Goal: Information Seeking & Learning: Learn about a topic

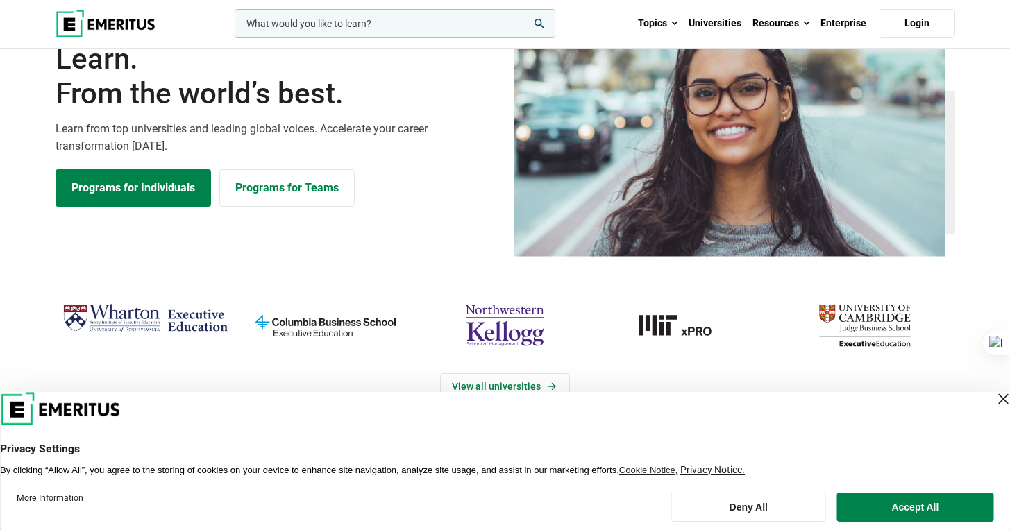
scroll to position [453, 0]
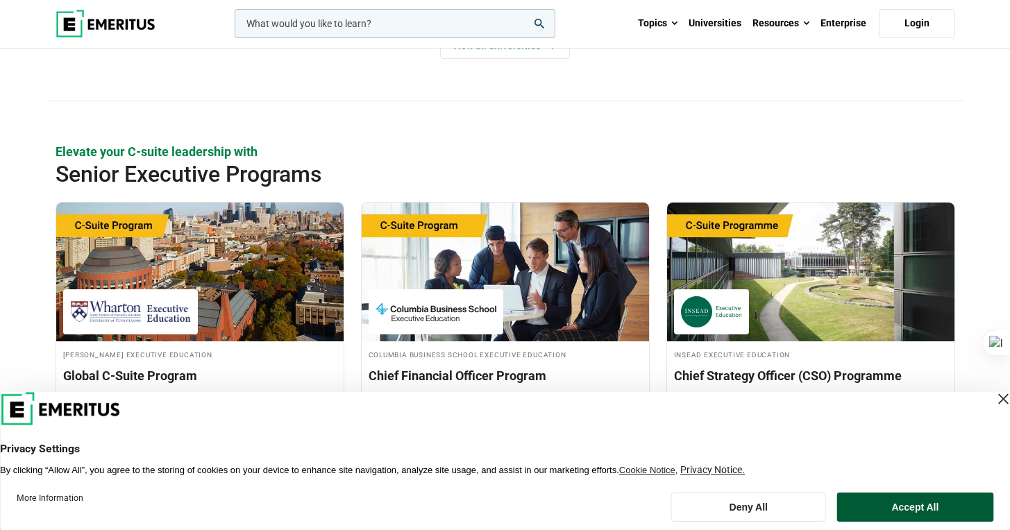
click at [912, 510] on button "Accept All" at bounding box center [915, 507] width 156 height 29
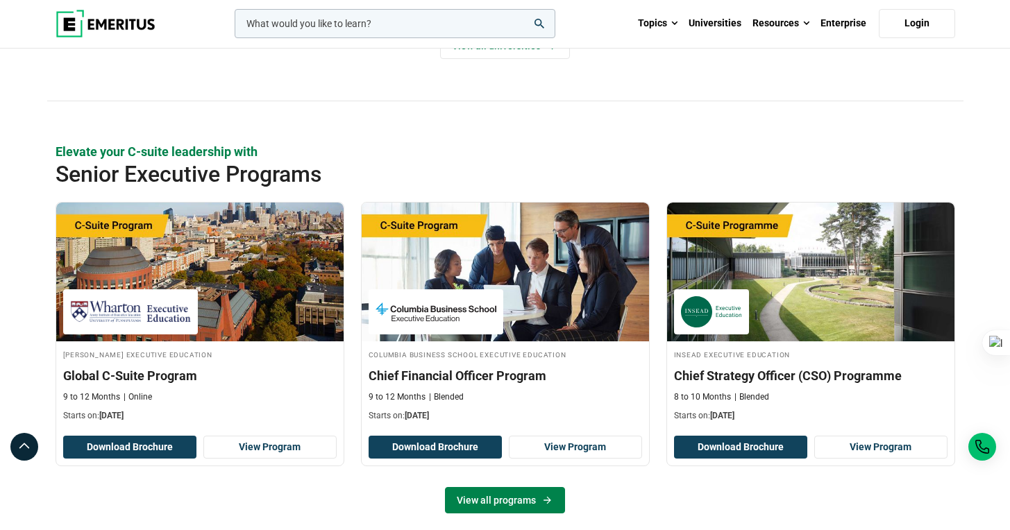
click at [494, 487] on link "View all programs" at bounding box center [505, 500] width 120 height 26
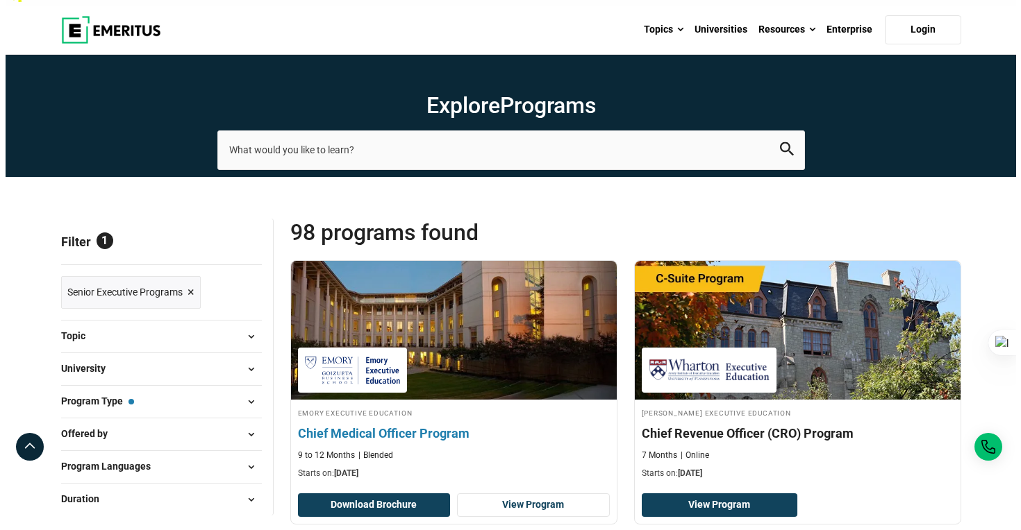
scroll to position [22, 0]
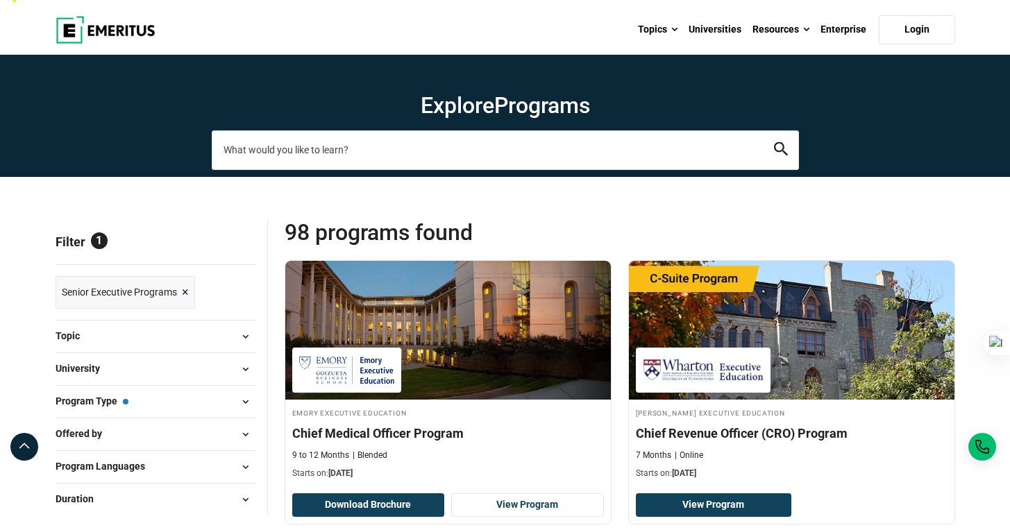
click at [352, 131] on input "search-page" at bounding box center [505, 150] width 587 height 39
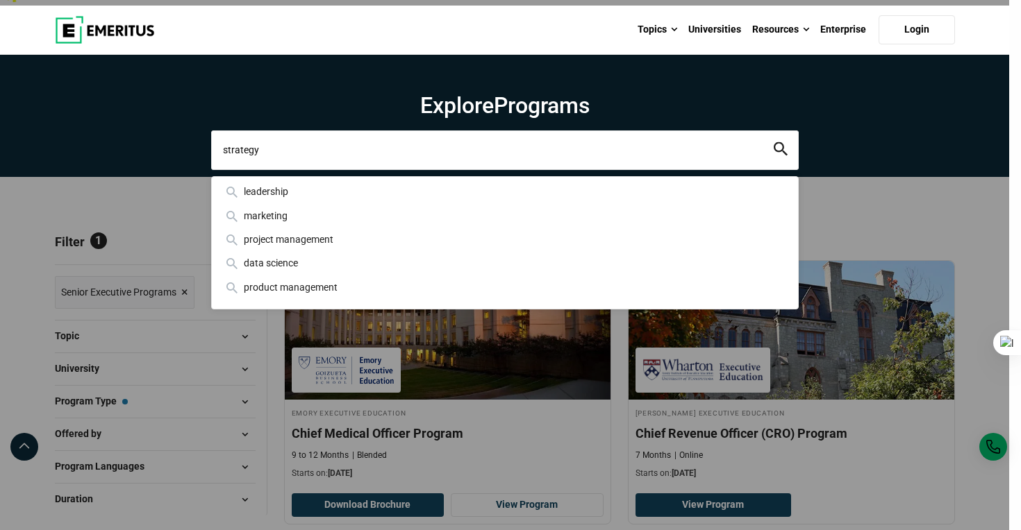
type input "strategy"
click at [773, 142] on button "search" at bounding box center [780, 150] width 14 height 16
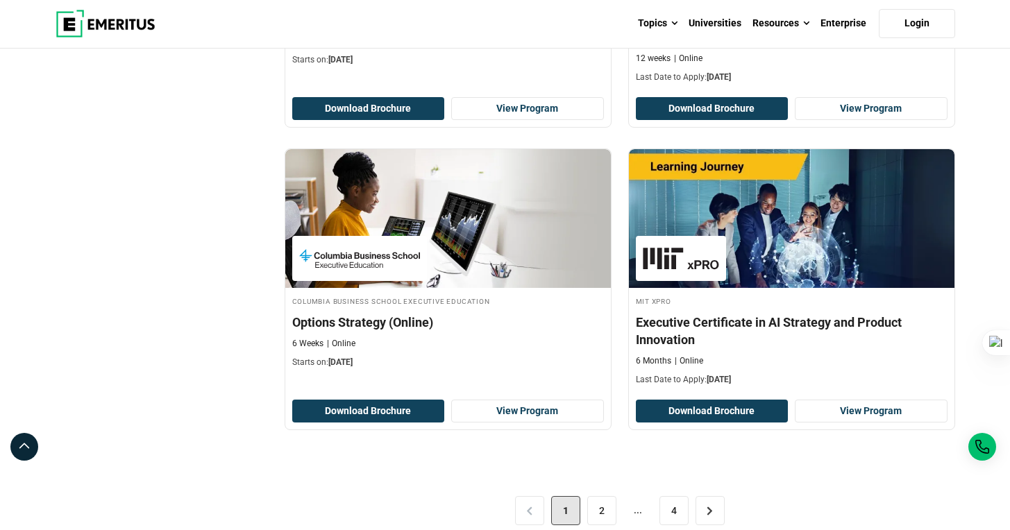
scroll to position [2785, 0]
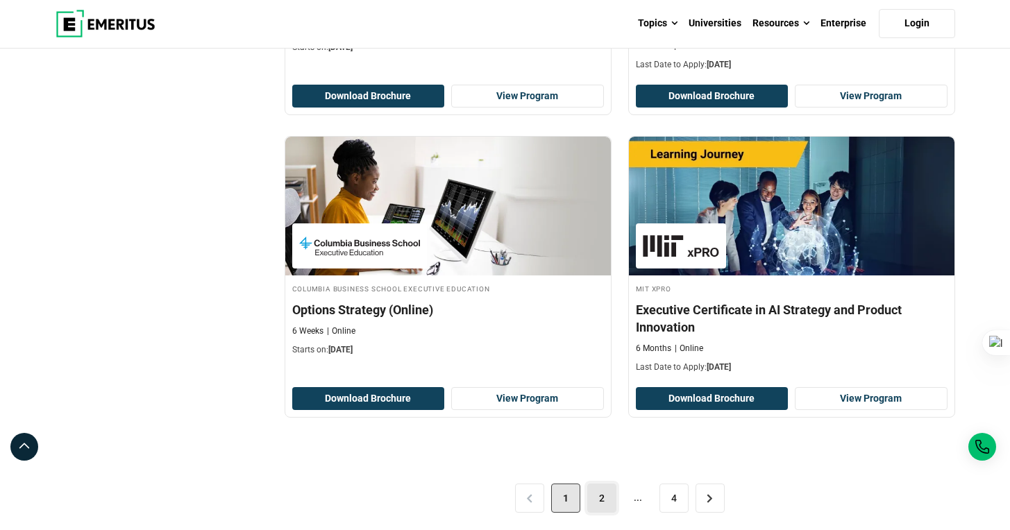
click at [598, 484] on link "2" at bounding box center [601, 498] width 29 height 29
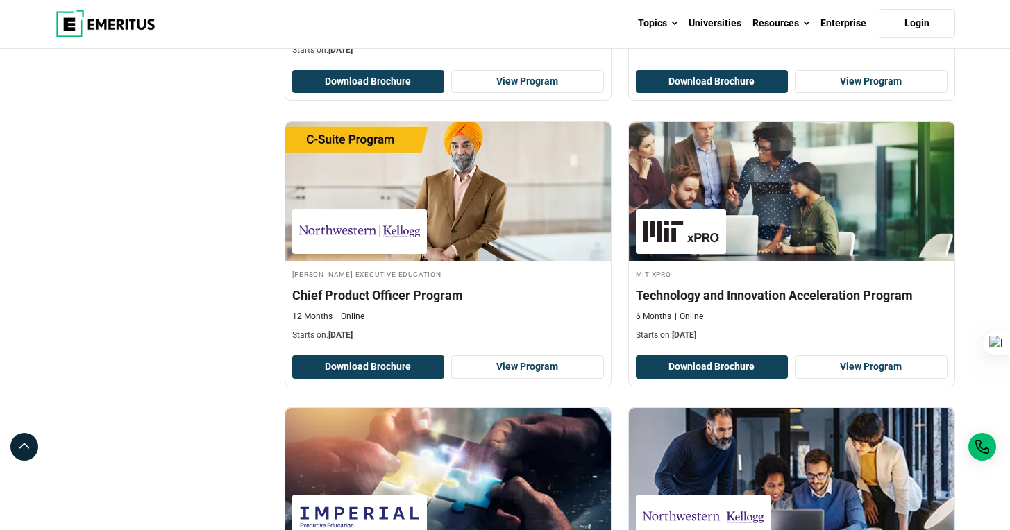
scroll to position [2246, 0]
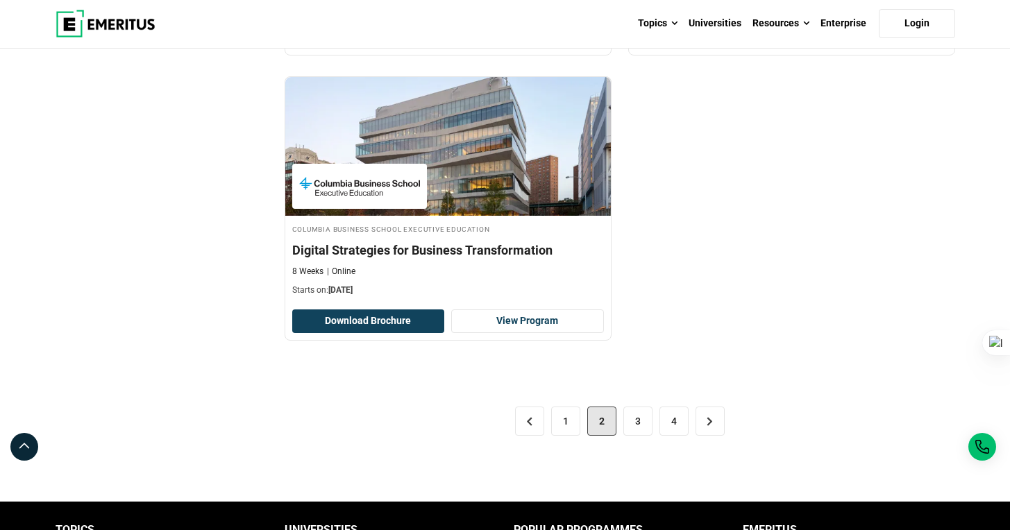
scroll to position [2866, 0]
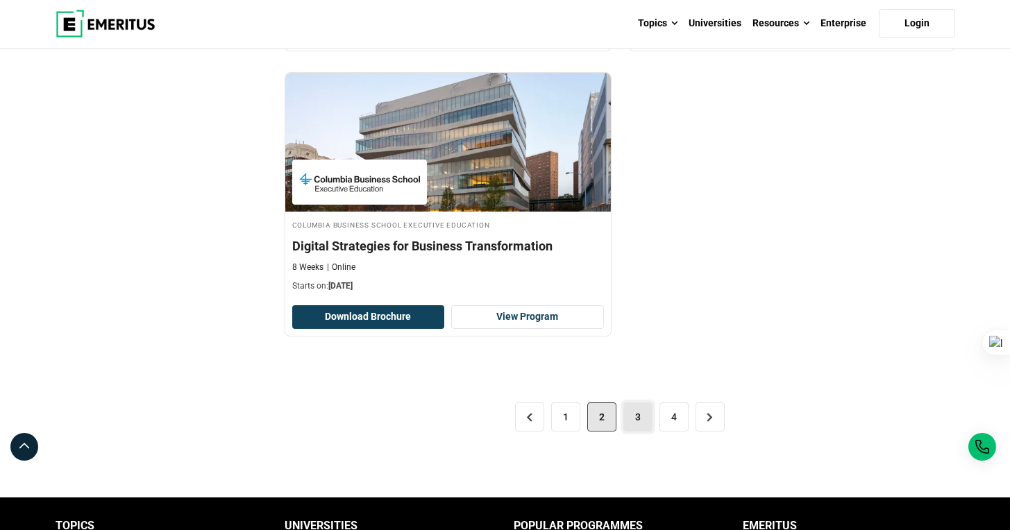
click at [641, 403] on link "3" at bounding box center [637, 417] width 29 height 29
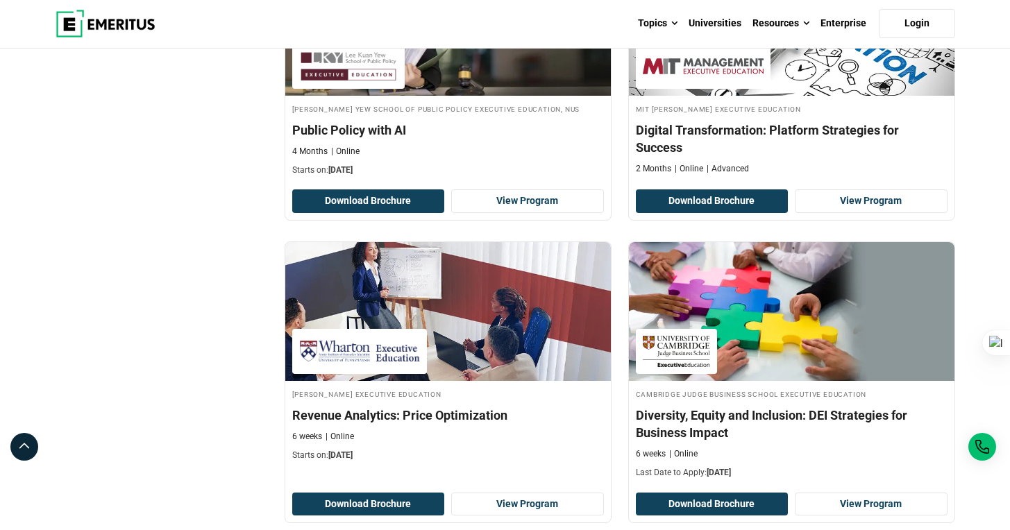
scroll to position [1291, 0]
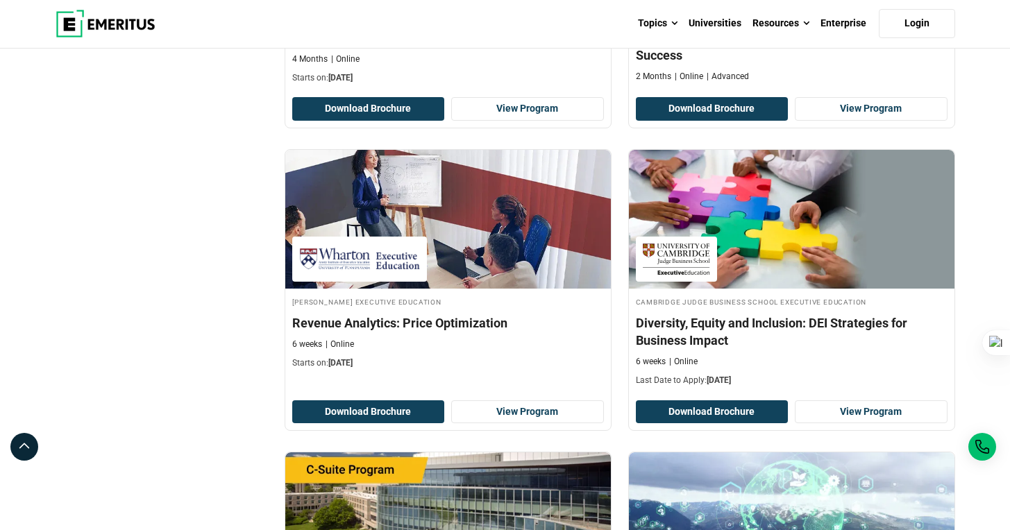
click at [199, 260] on div "Filter Filters Topic AI and Machine Learning ( 7 ) Business Analytics ( 1 ) Bus…" at bounding box center [161, 494] width 229 height 3088
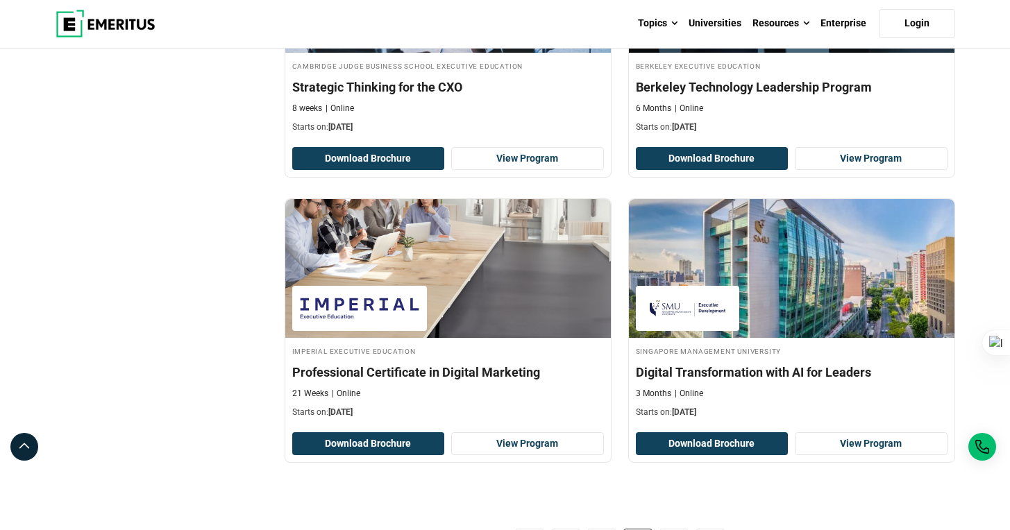
scroll to position [2891, 0]
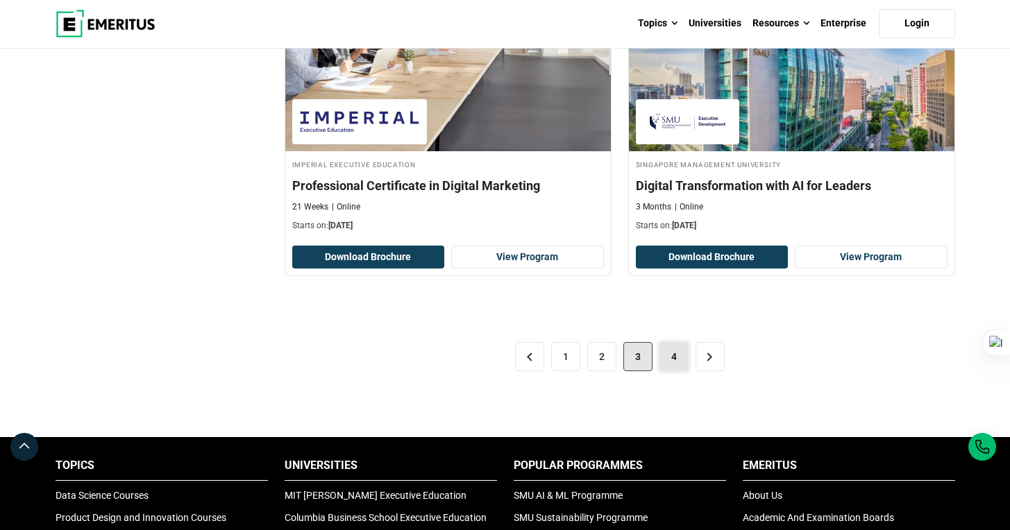
click at [673, 342] on link "4" at bounding box center [674, 356] width 29 height 29
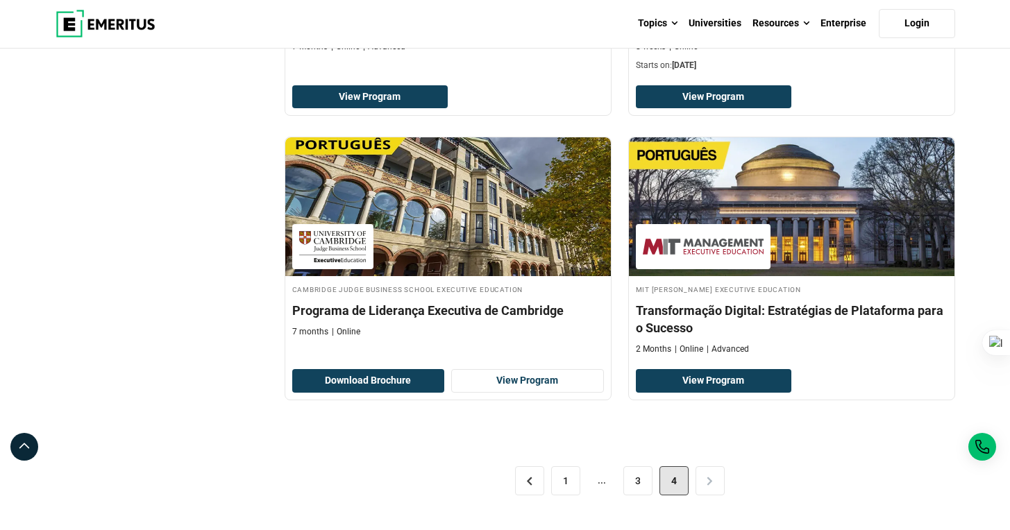
scroll to position [1870, 0]
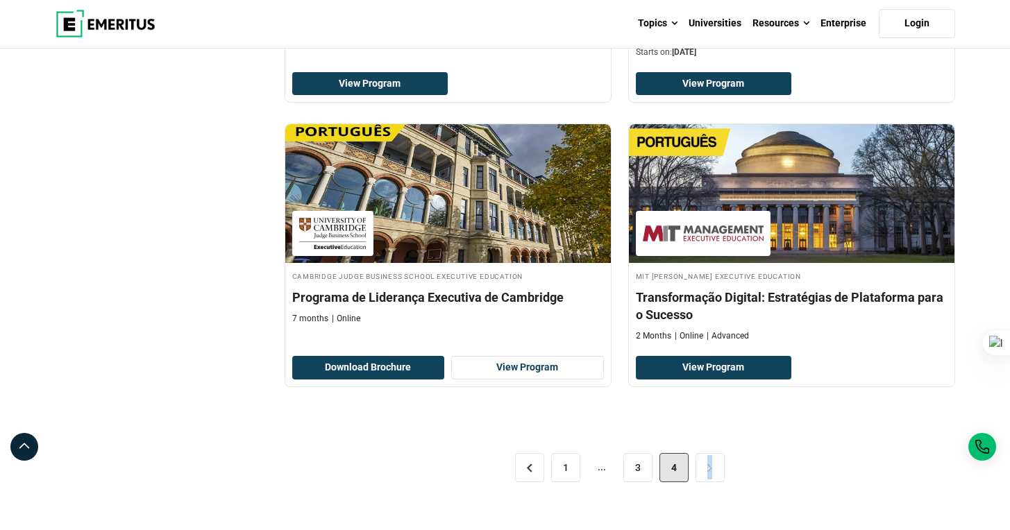
click at [710, 442] on div "< 1 ... 3 4 >" at bounding box center [620, 468] width 671 height 78
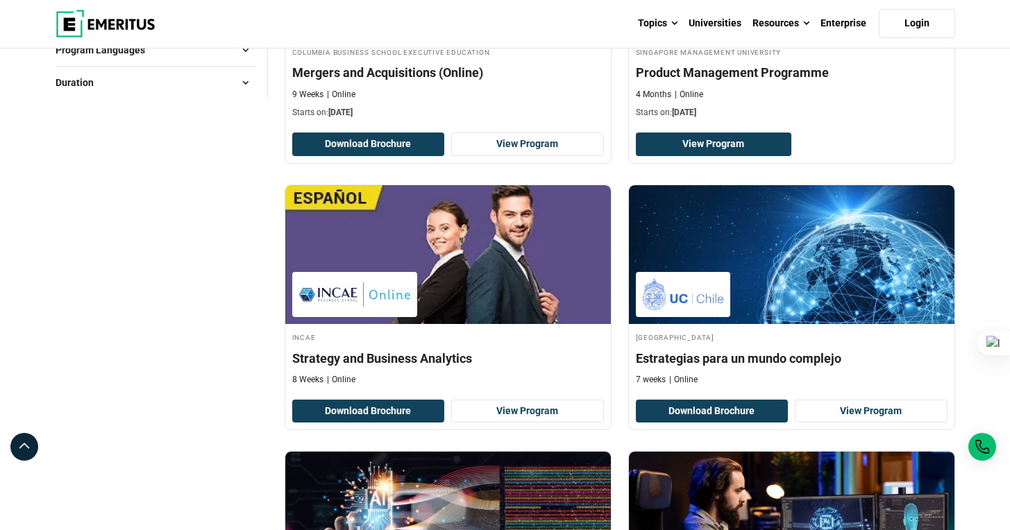
scroll to position [0, 0]
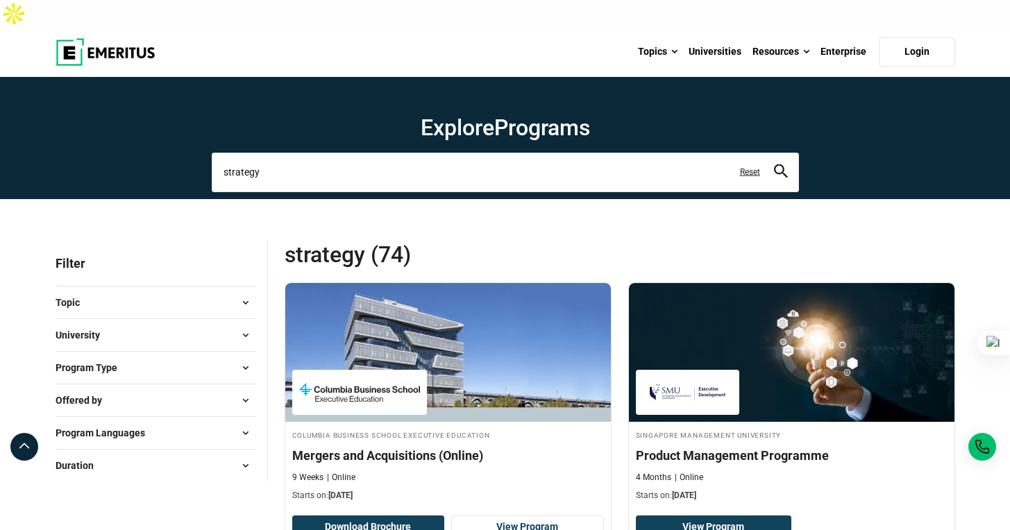
drag, startPoint x: 275, startPoint y: 143, endPoint x: 157, endPoint y: 142, distance: 118.0
click at [157, 142] on section "Explore Programs strategy strategy strategy and execution in business strategy …" at bounding box center [505, 138] width 1010 height 122
type input "negotiation"
click at [774, 165] on button "search" at bounding box center [781, 173] width 14 height 16
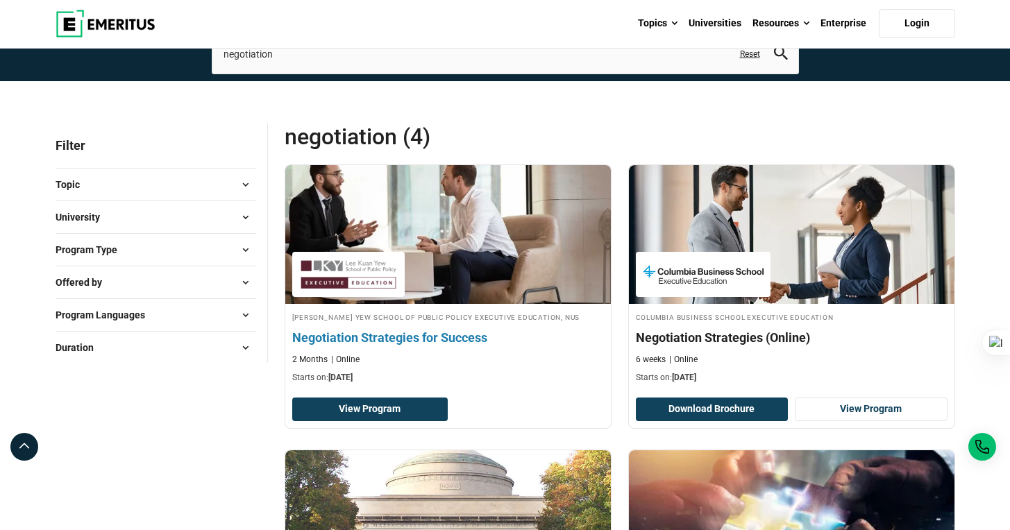
scroll to position [330, 0]
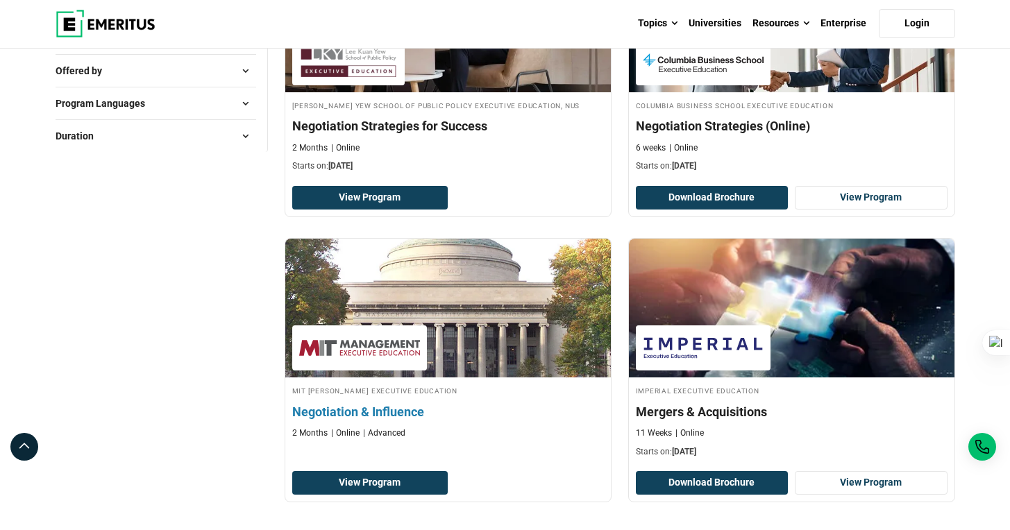
click at [403, 403] on h4 "Negotiation & Influence" at bounding box center [448, 411] width 312 height 17
